Goal: Book appointment/travel/reservation

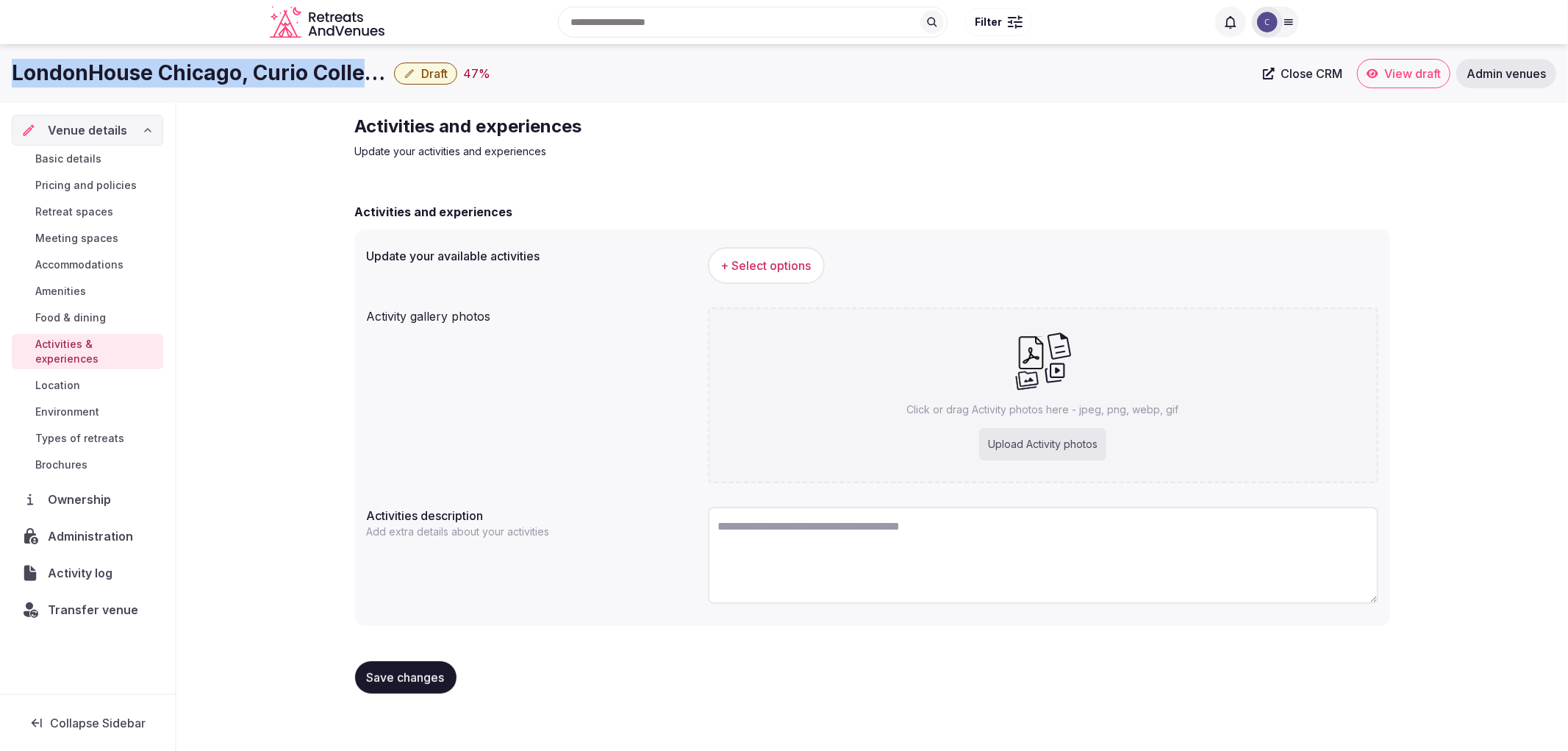
click at [761, 260] on span "+ Select options" at bounding box center [766, 266] width 90 height 16
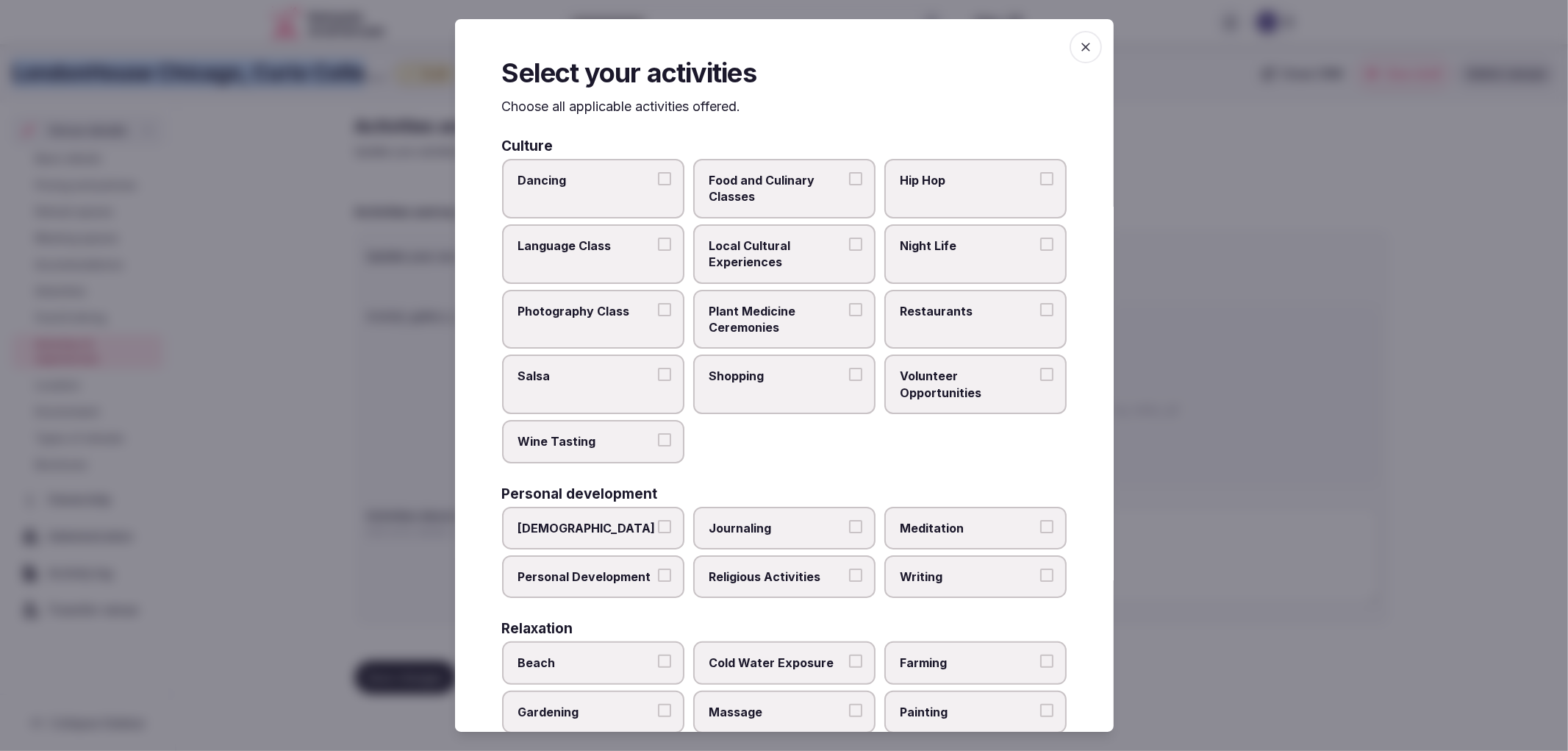
click at [761, 260] on span "Local Cultural Experiences" at bounding box center [776, 254] width 135 height 33
click at [849, 251] on button "Local Cultural Experiences" at bounding box center [856, 244] width 13 height 13
click at [761, 260] on span "Local Cultural Experiences" at bounding box center [776, 254] width 135 height 33
click at [849, 251] on button "Local Cultural Experiences" at bounding box center [856, 244] width 13 height 13
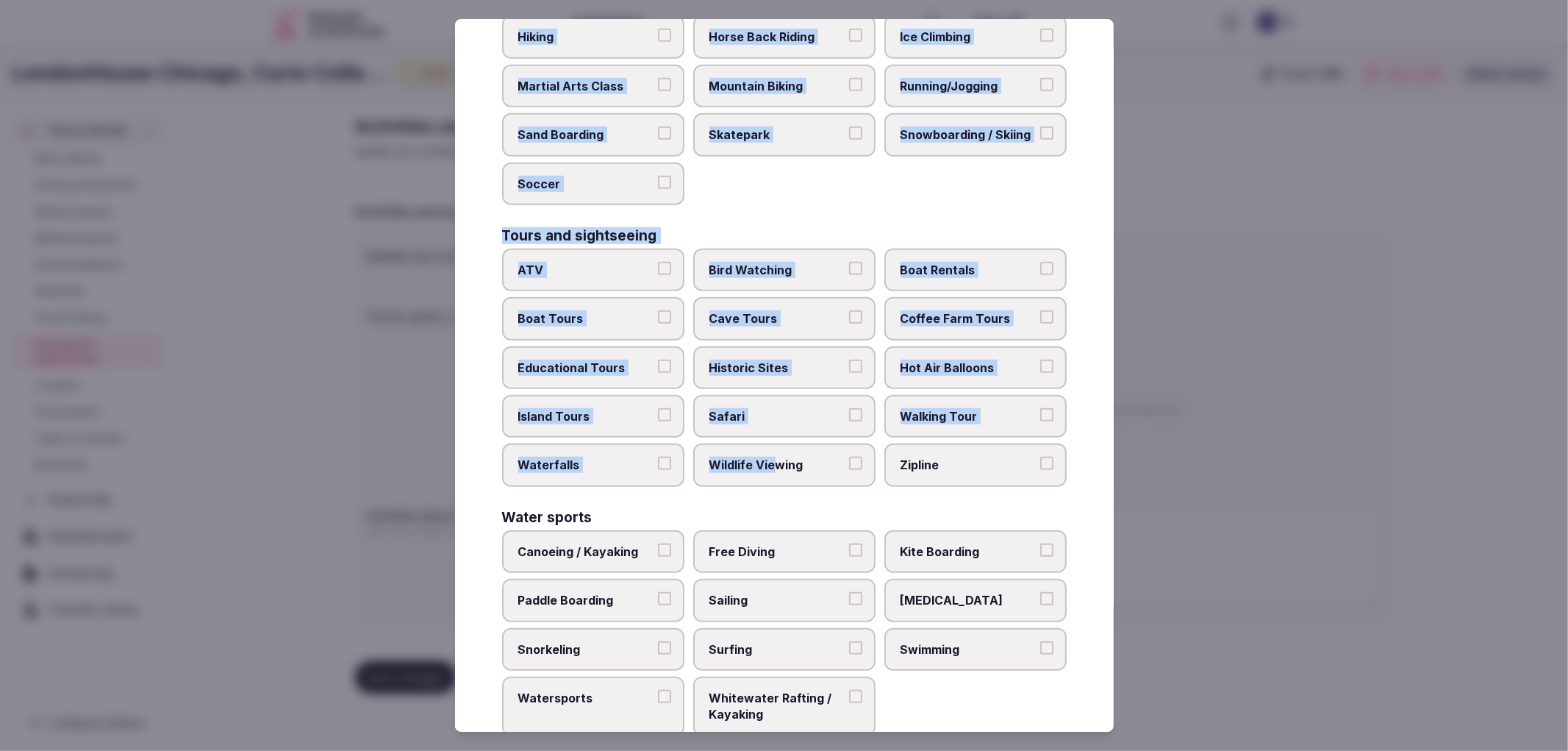
scroll to position [912, 0]
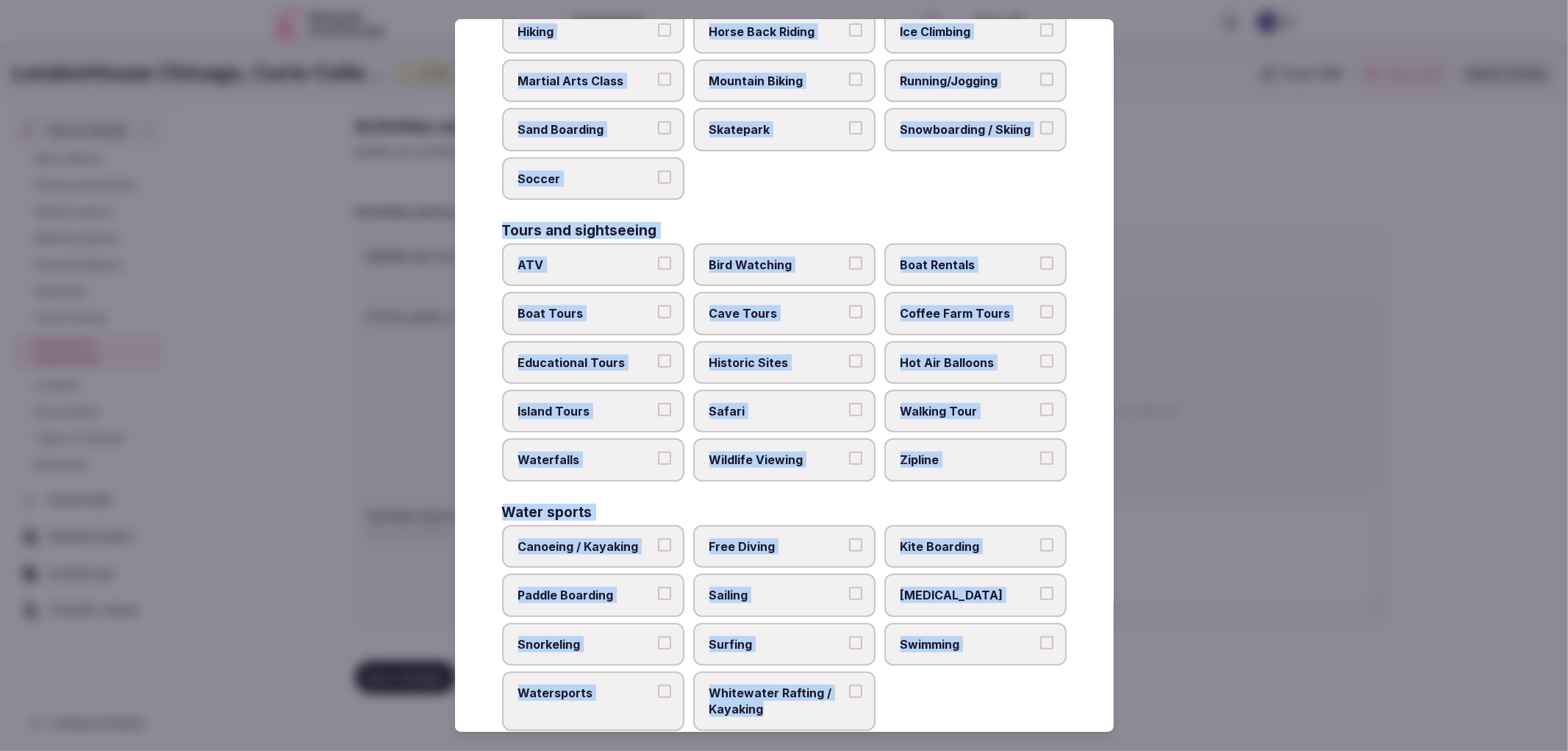
drag, startPoint x: 483, startPoint y: 147, endPoint x: 809, endPoint y: 674, distance: 619.7
click at [809, 674] on div "Select your activities Choose all applicable activities offered. Culture Dancin…" at bounding box center [784, 376] width 658 height 713
copy div "Culture Dancing Food and Culinary Classes Hip Hop Language Class Local Cultural…"
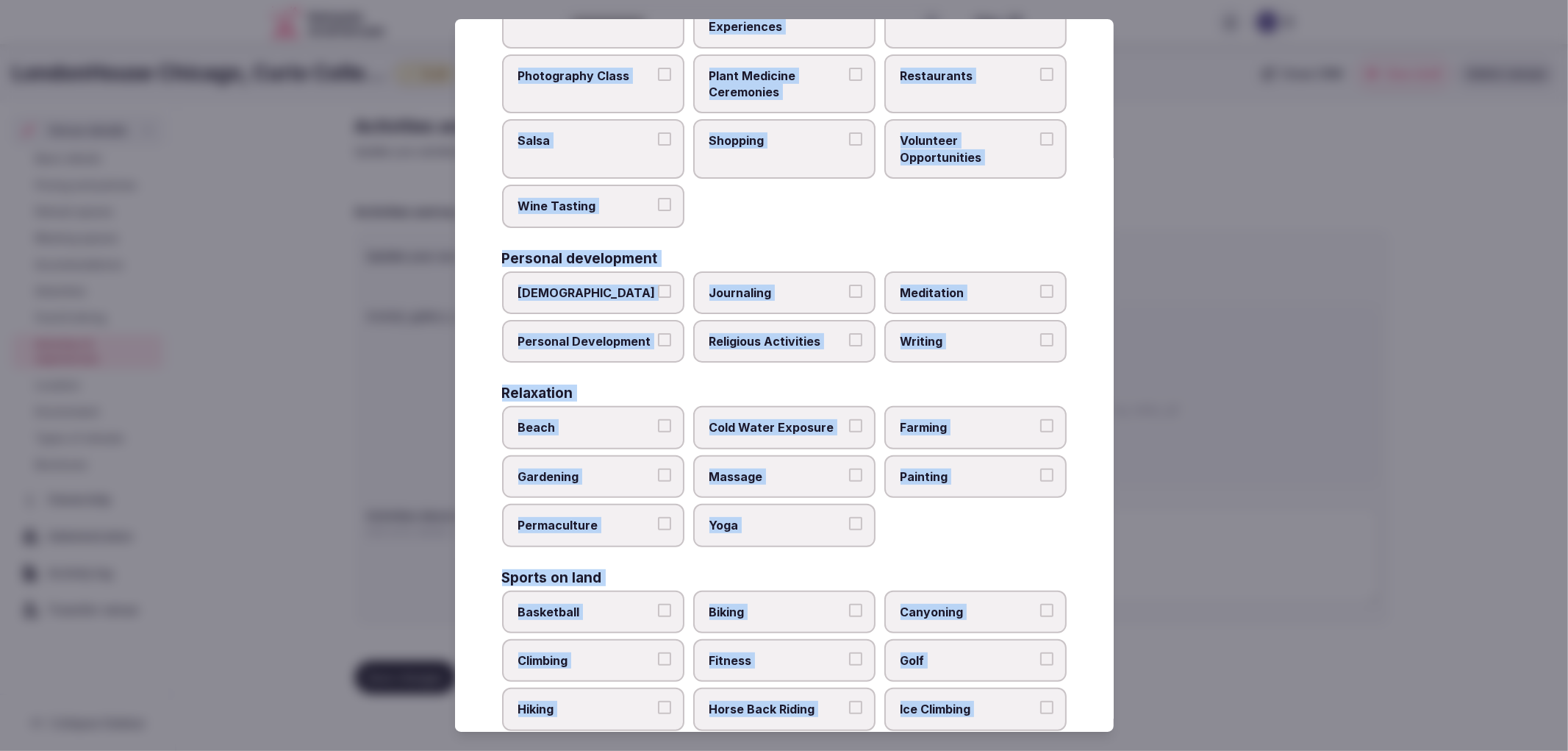
scroll to position [0, 0]
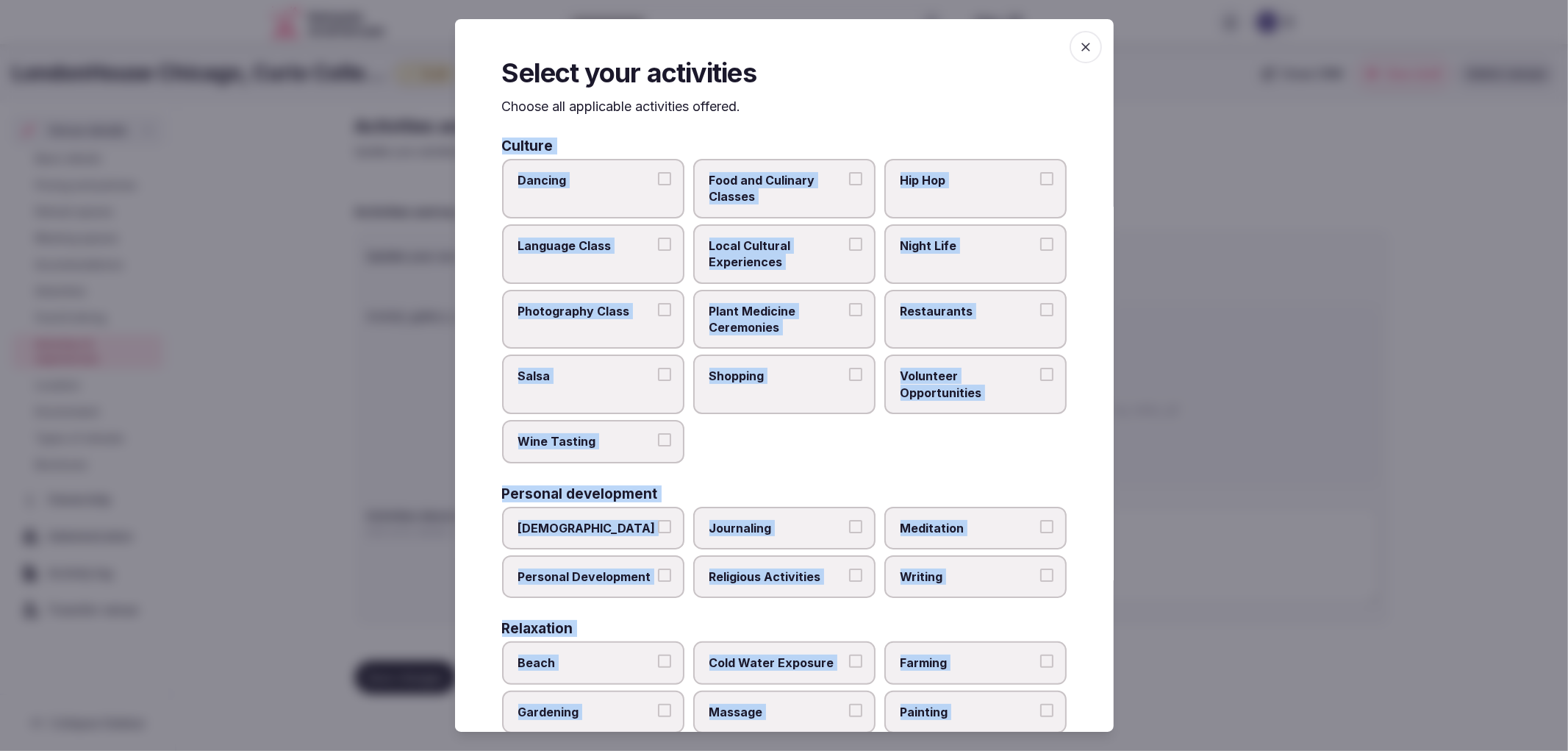
click at [912, 269] on label "Night Life" at bounding box center [975, 254] width 182 height 60
click at [1040, 251] on button "Night Life" at bounding box center [1047, 244] width 13 height 13
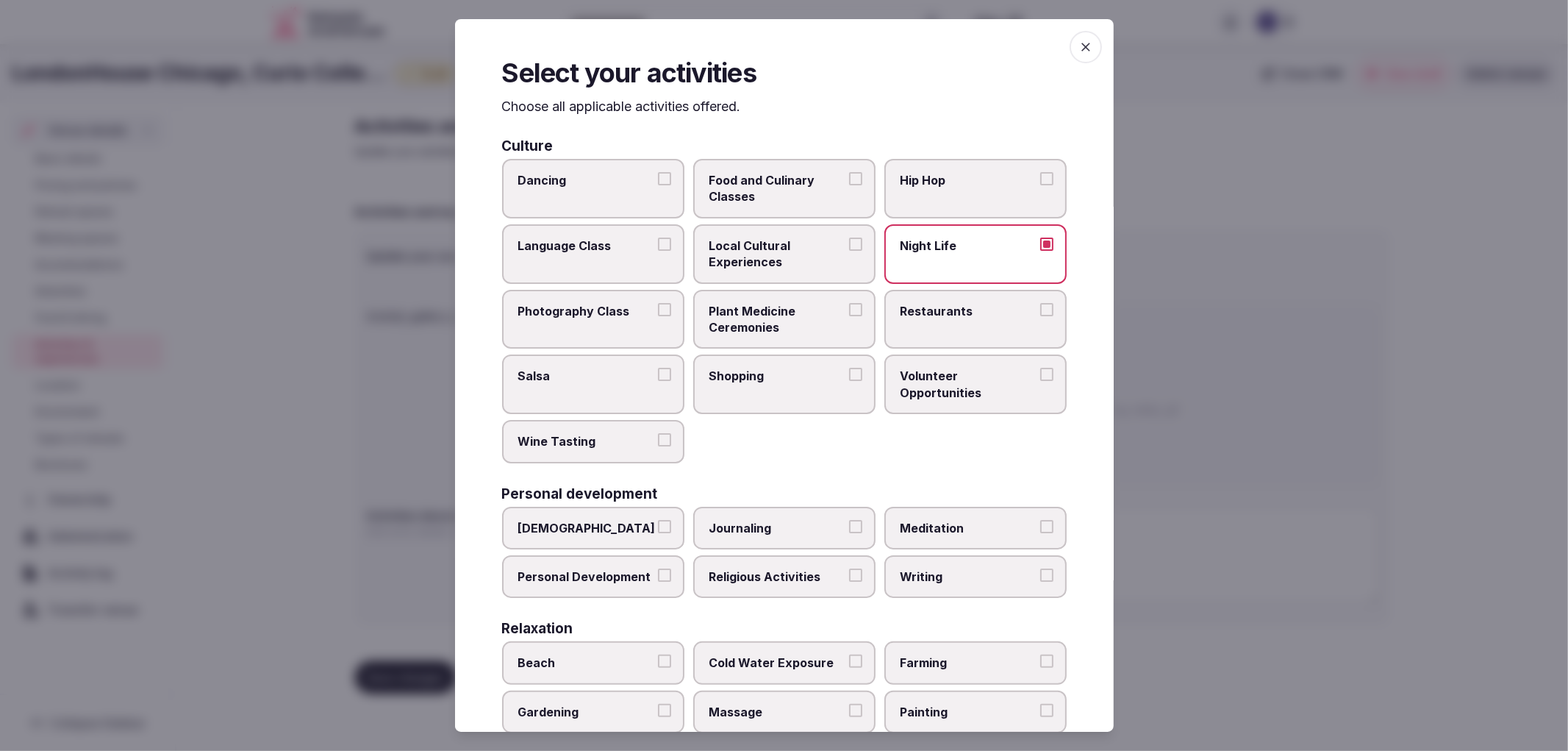
click at [906, 290] on label "Restaurants" at bounding box center [975, 320] width 182 height 60
click at [1040, 303] on button "Restaurants" at bounding box center [1047, 310] width 13 height 13
click at [797, 355] on label "Shopping" at bounding box center [784, 384] width 182 height 60
click at [849, 367] on button "Shopping" at bounding box center [856, 374] width 13 height 13
